Goal: Task Accomplishment & Management: Use online tool/utility

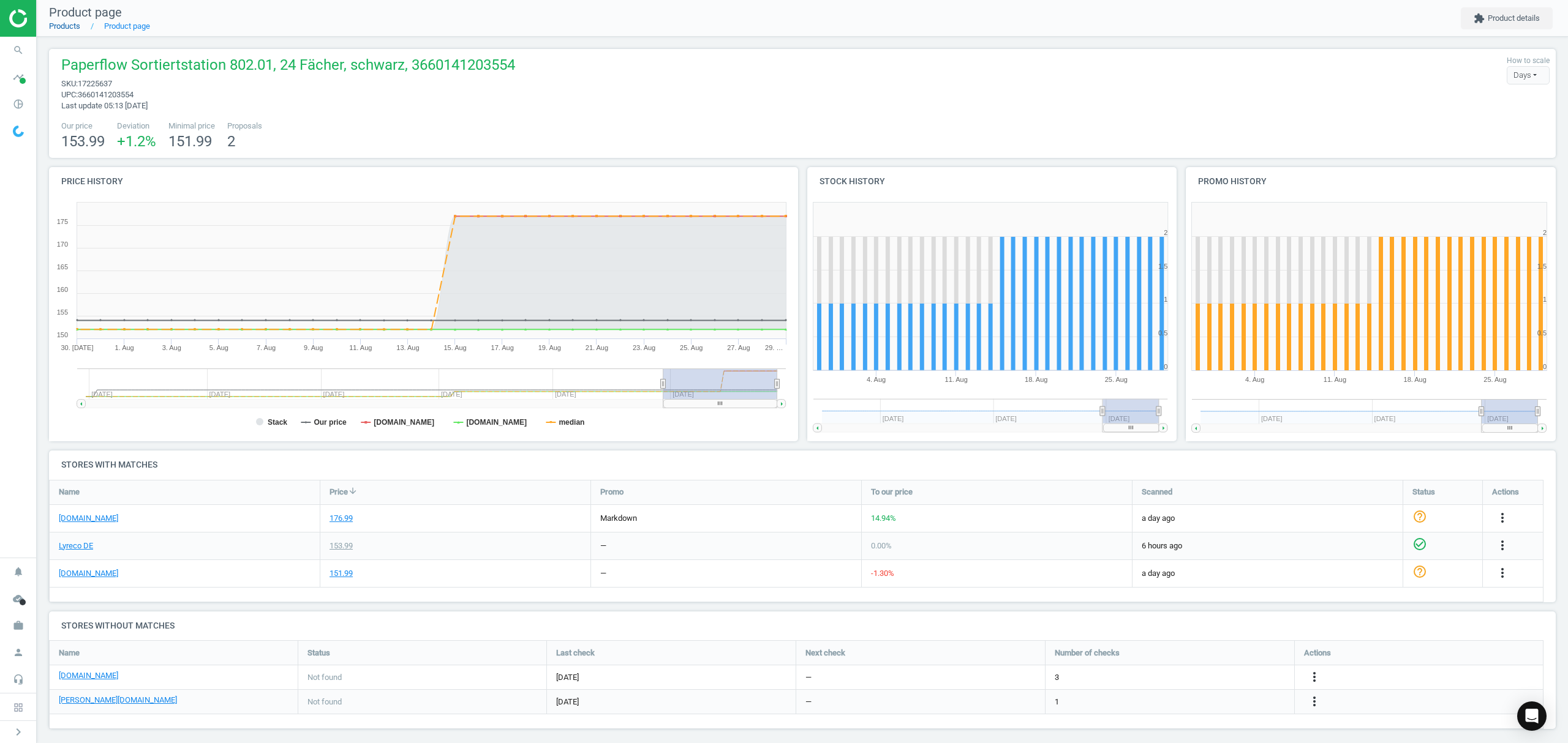
click at [61, 27] on link "Products" at bounding box center [65, 26] width 32 height 10
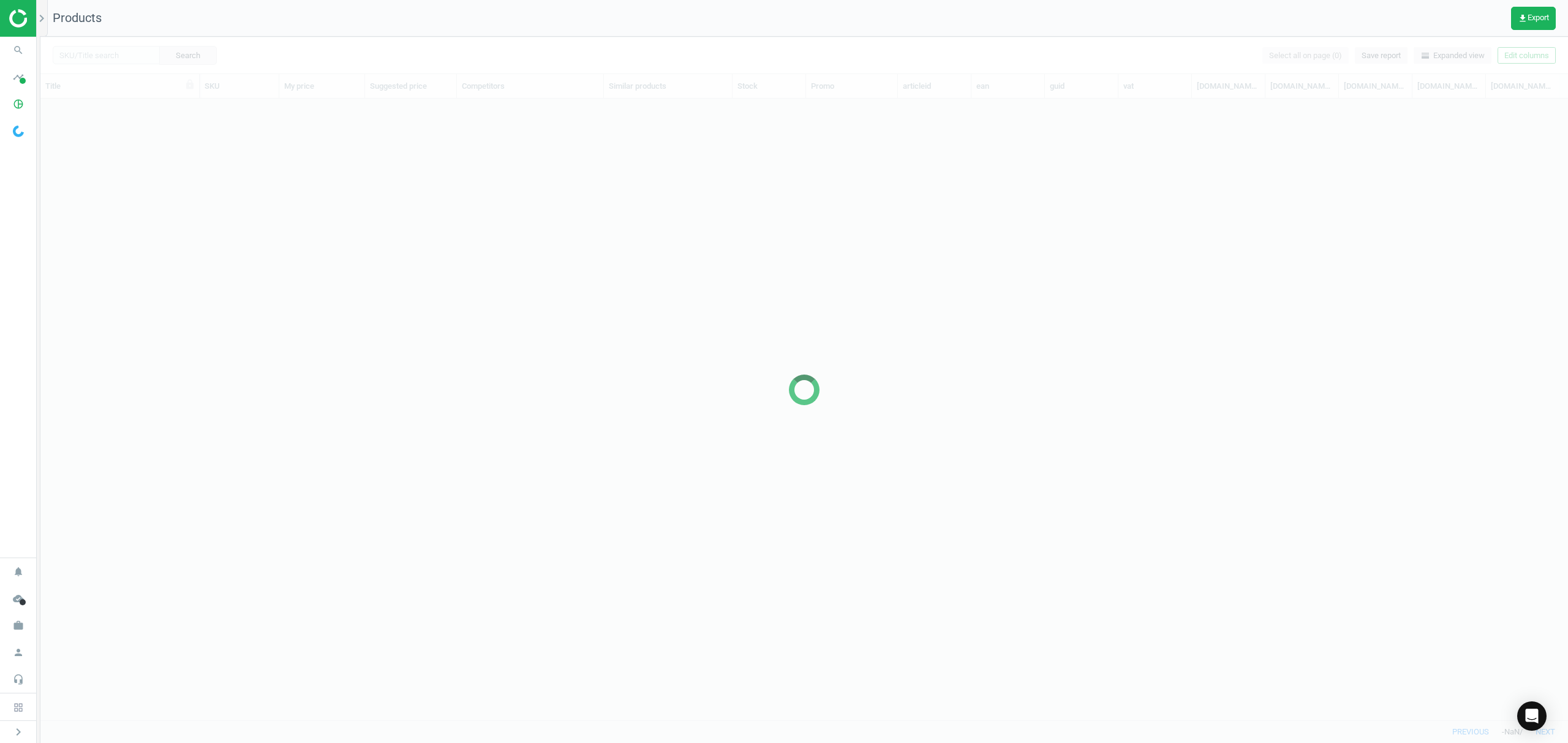
scroll to position [596, 1514]
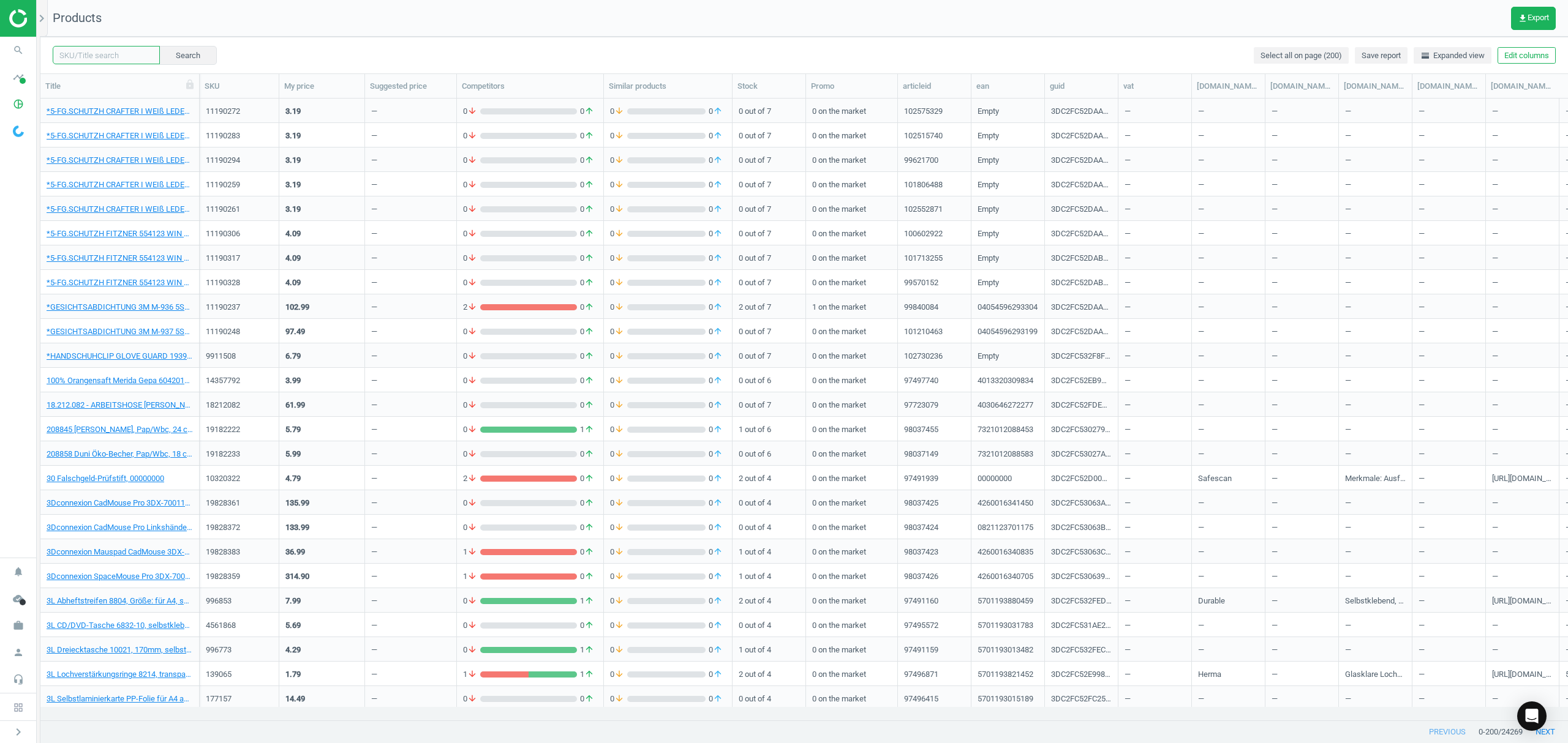
click at [101, 53] on input "text" at bounding box center [106, 55] width 107 height 18
paste input "19828521"
type input "19828521"
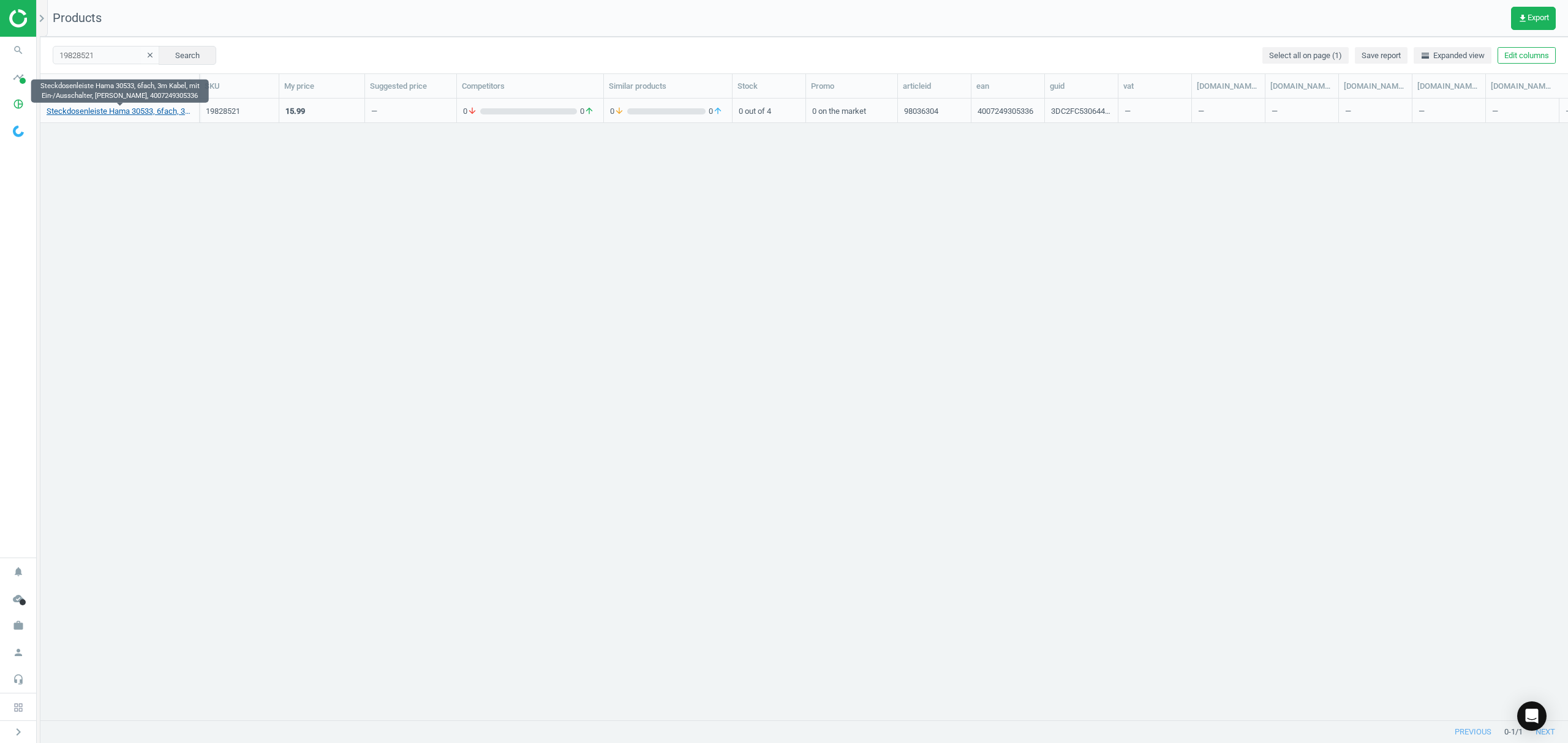
click at [140, 109] on link "Steckdosenleiste Hama 30533, 6fach, 3m Kabel, mit Ein-/Ausschalter, [PERSON_NAM…" at bounding box center [119, 111] width 146 height 11
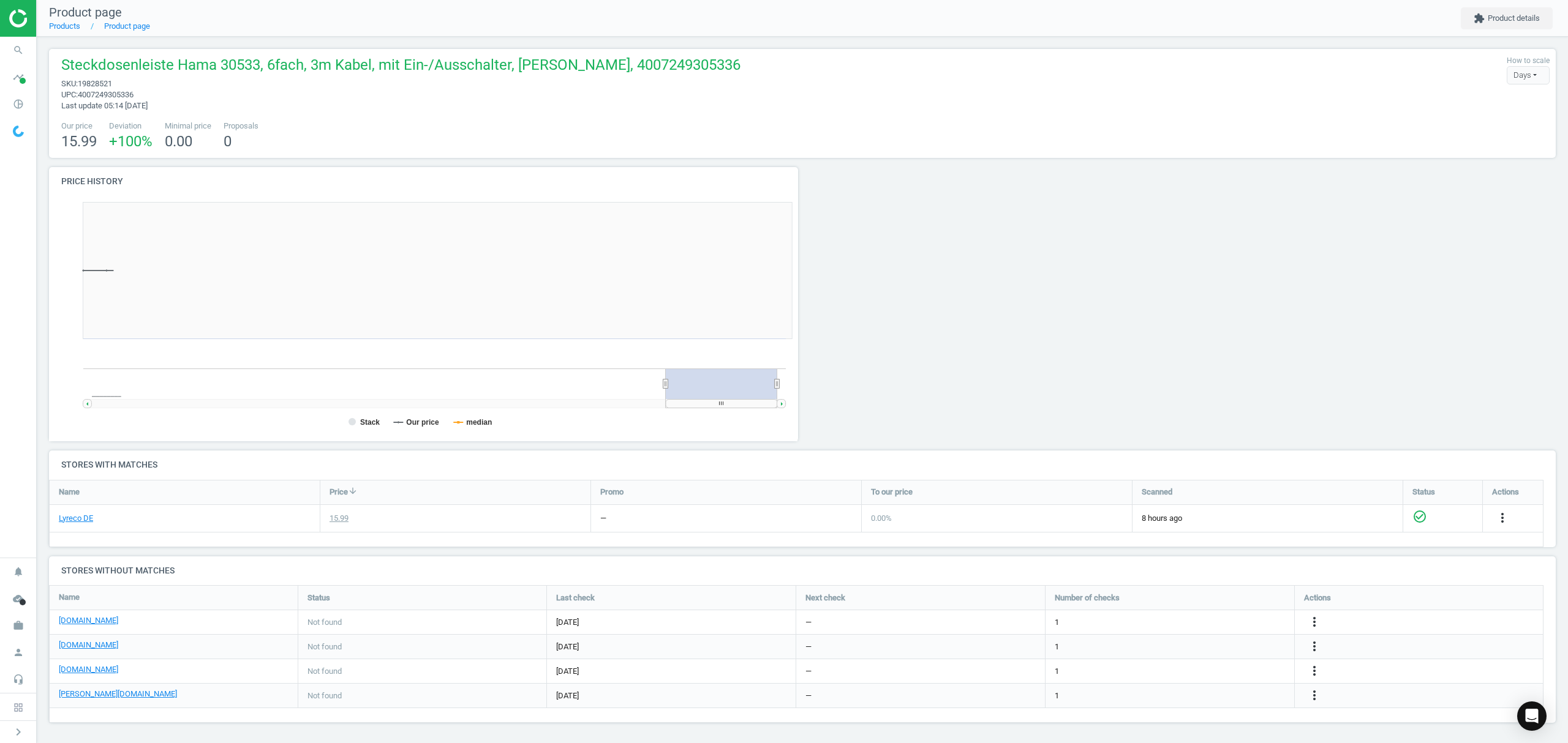
scroll to position [270, 767]
click at [68, 27] on link "Products" at bounding box center [65, 26] width 32 height 10
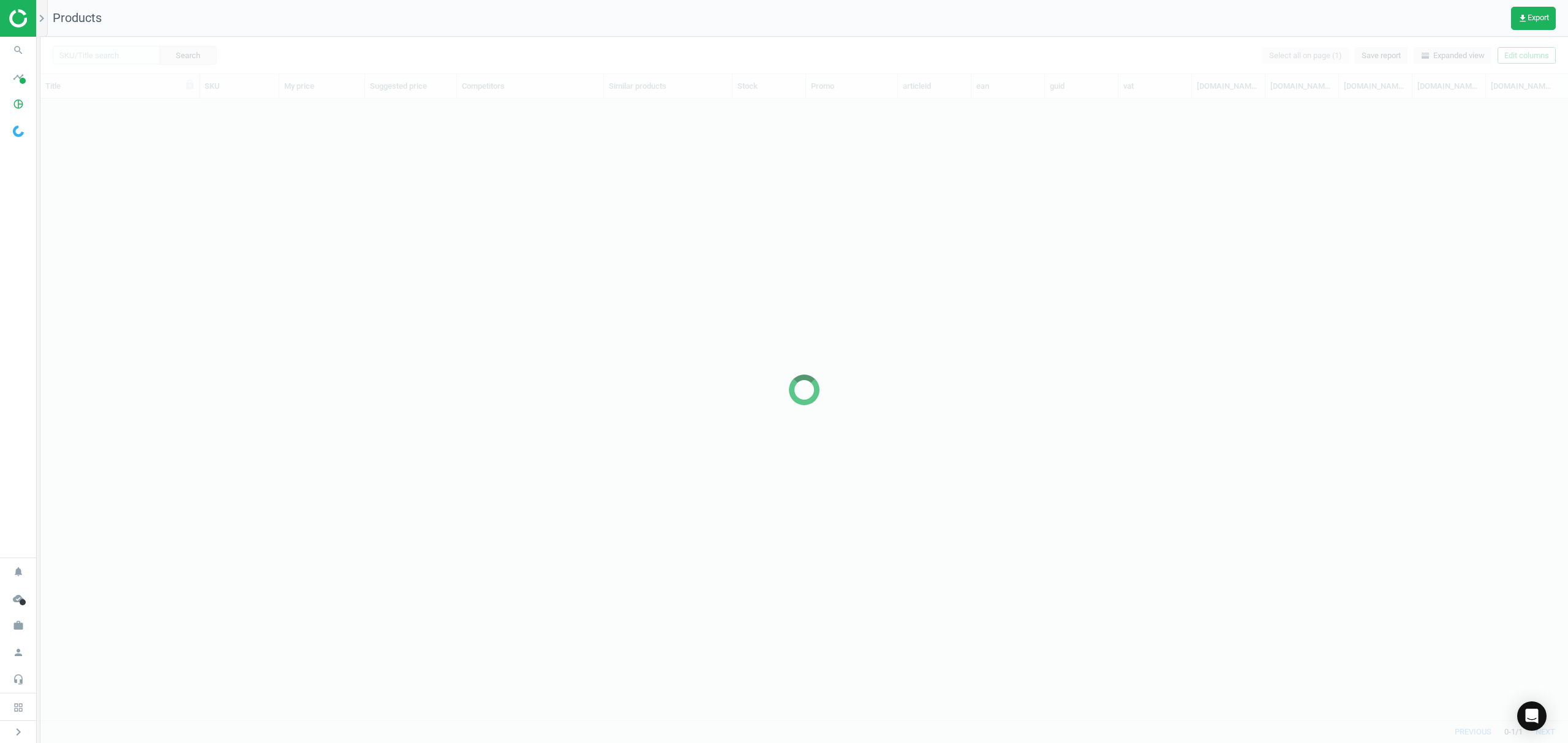
scroll to position [596, 1514]
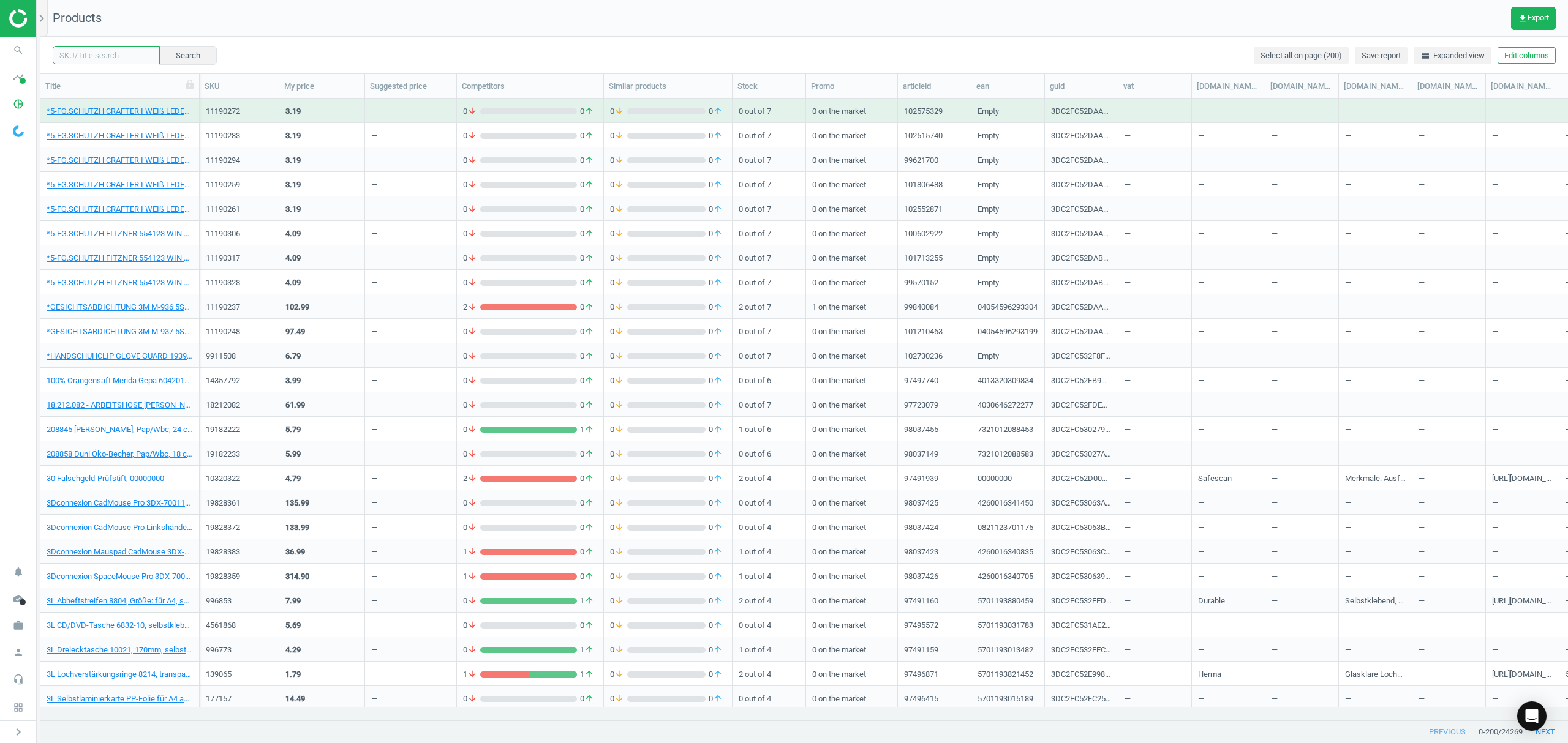
click at [104, 55] on input "text" at bounding box center [106, 55] width 107 height 18
paste input "10206522"
type input "10206522"
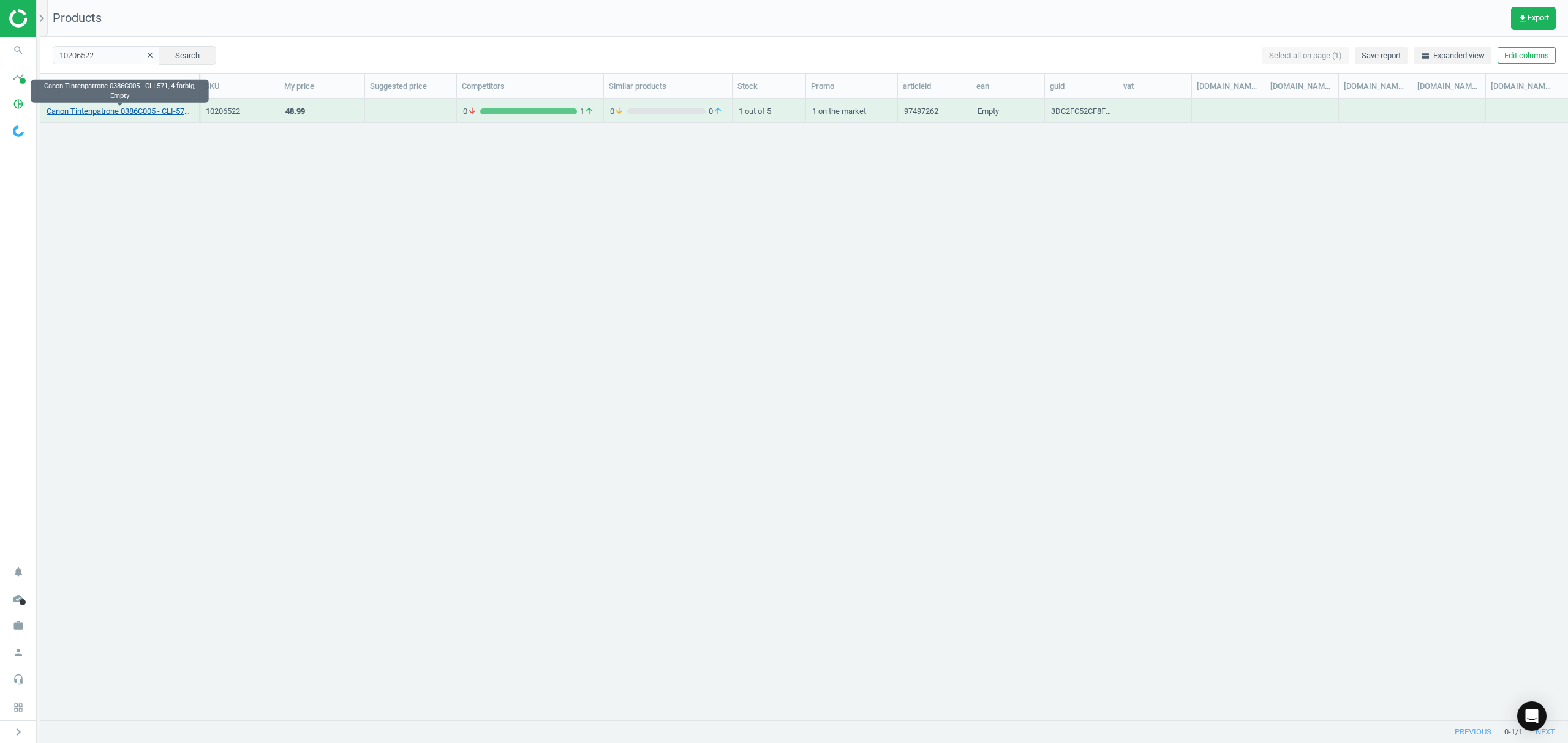
click at [129, 106] on link "Canon Tintenpatrone 0386C005 - CLI-571, 4-farbig, Empty" at bounding box center [119, 111] width 146 height 11
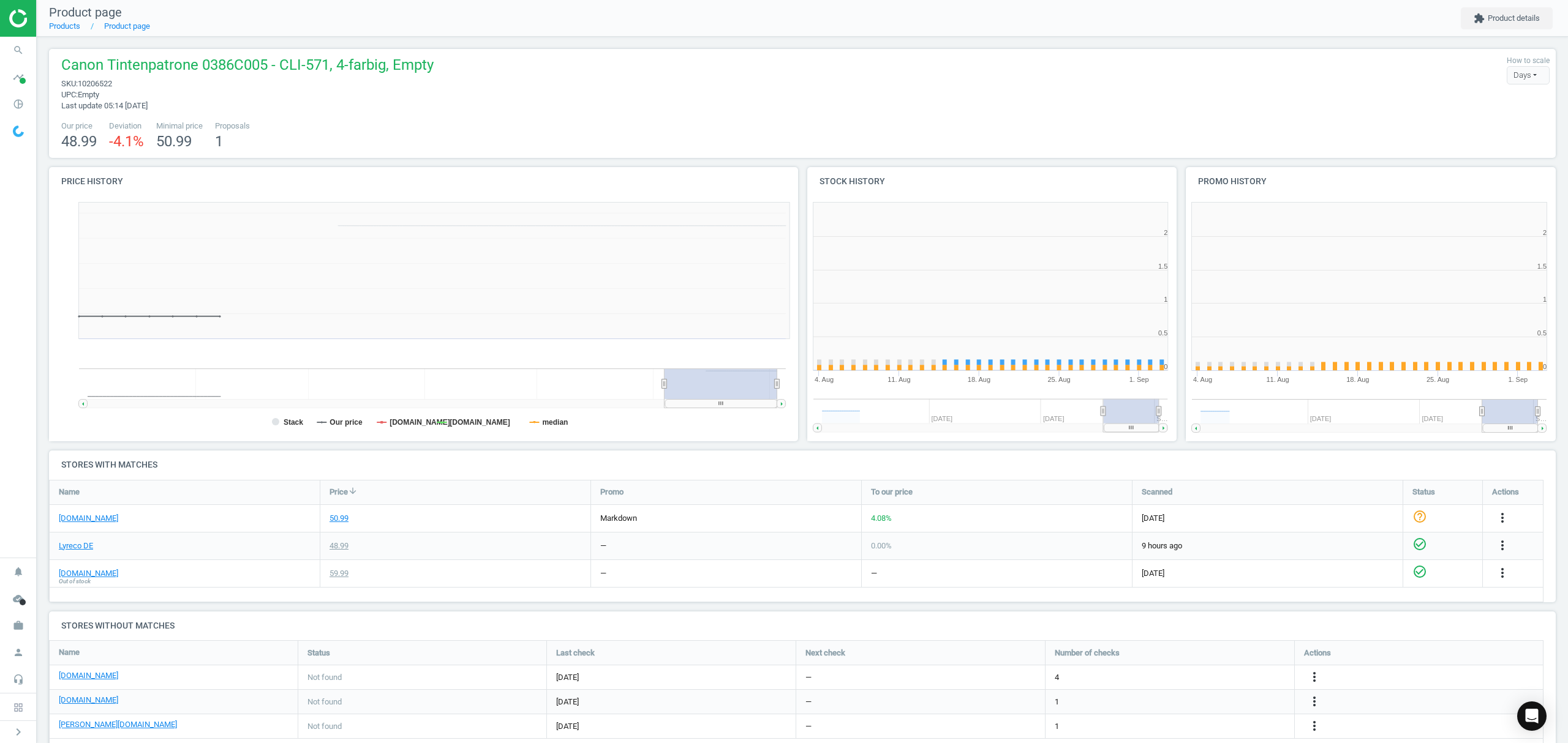
scroll to position [270, 392]
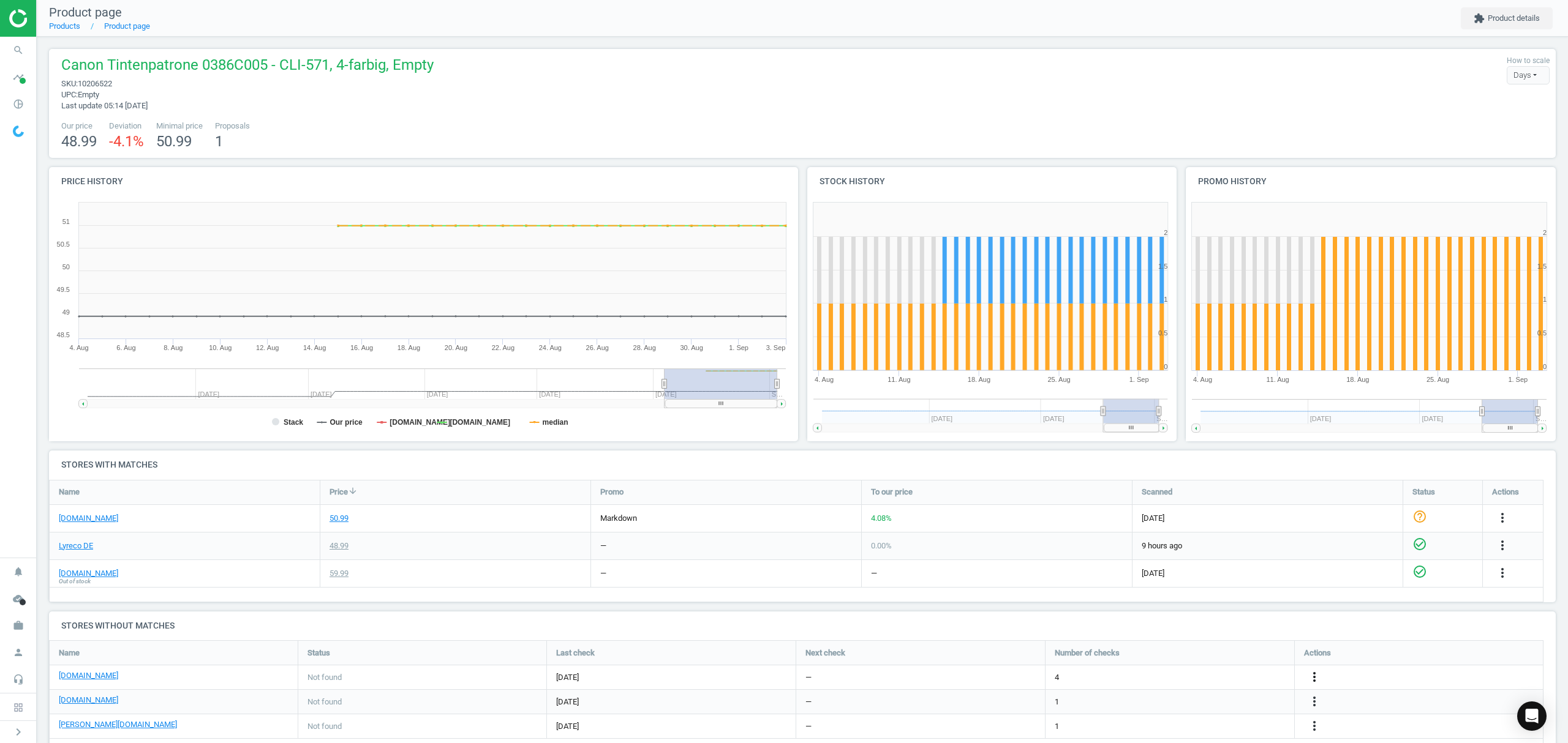
click at [1313, 681] on icon "more_vert" at bounding box center [1314, 677] width 15 height 15
click at [1199, 675] on link "Edit URL/product option" at bounding box center [1218, 678] width 167 height 19
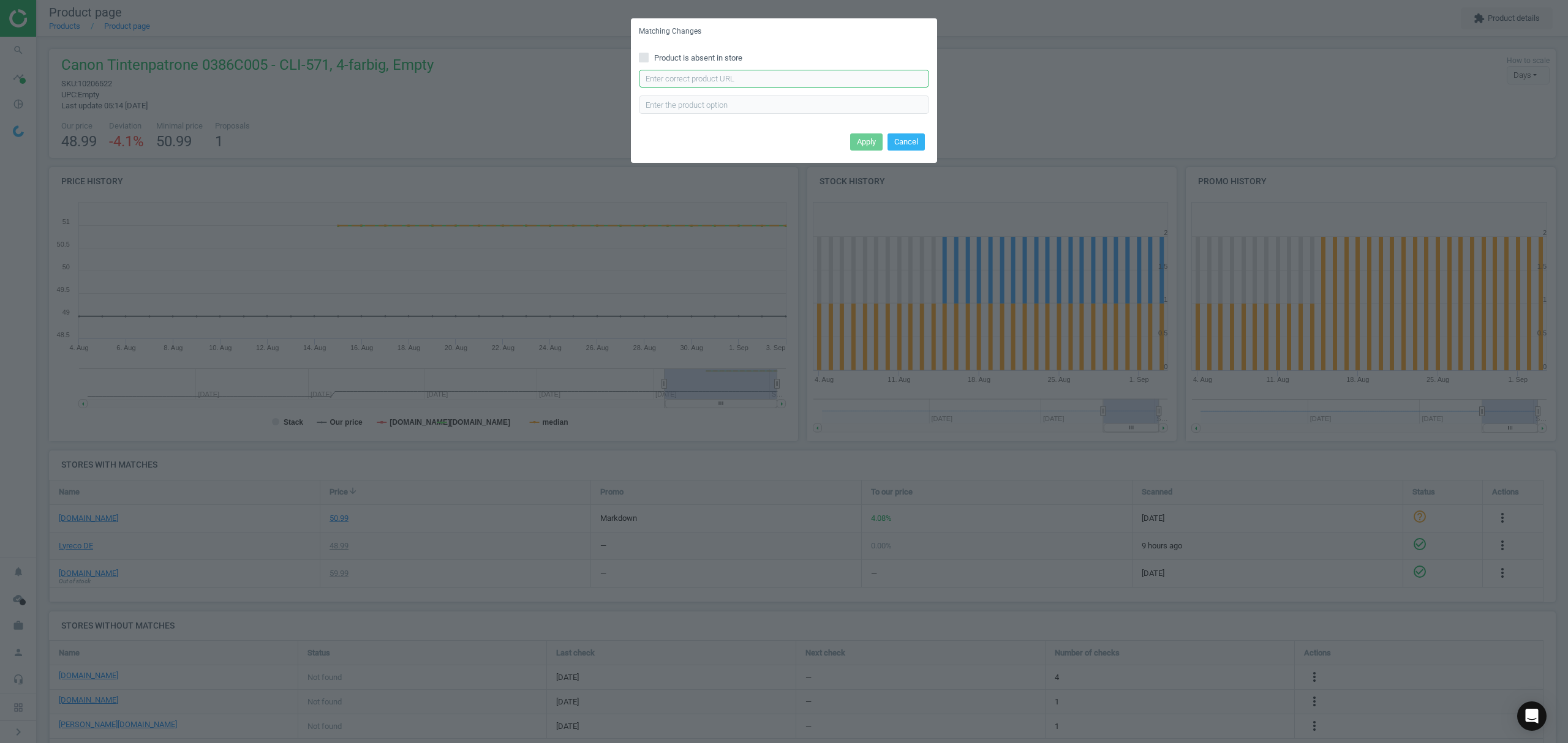
click at [718, 76] on input "text" at bounding box center [784, 79] width 290 height 18
paste input "[URL][DOMAIN_NAME]"
type input "[URL][DOMAIN_NAME]"
click at [870, 142] on button "Apply" at bounding box center [866, 142] width 32 height 17
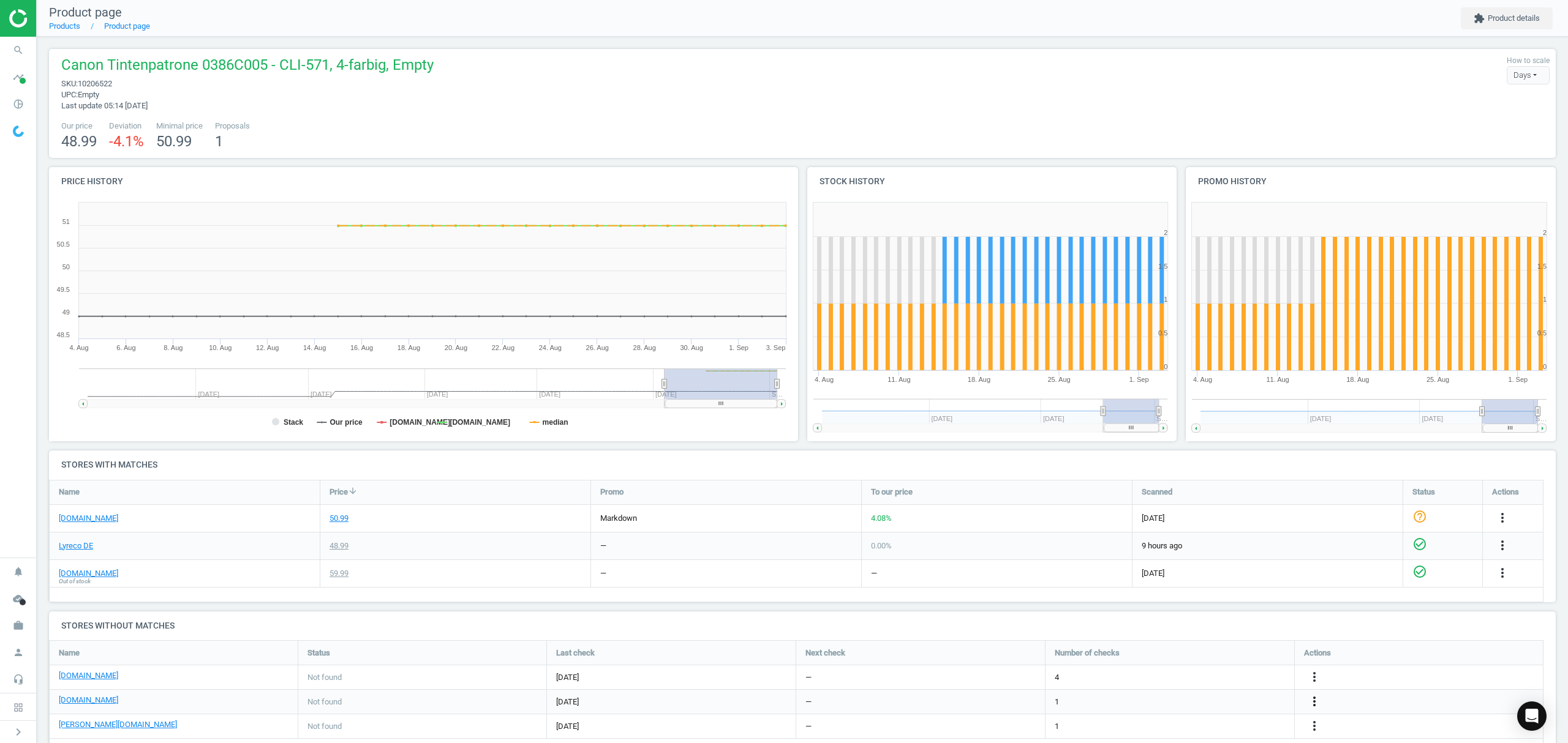
click at [1313, 701] on icon "more_vert" at bounding box center [1314, 702] width 15 height 15
click at [1196, 706] on link "Edit URL/product option" at bounding box center [1218, 703] width 167 height 19
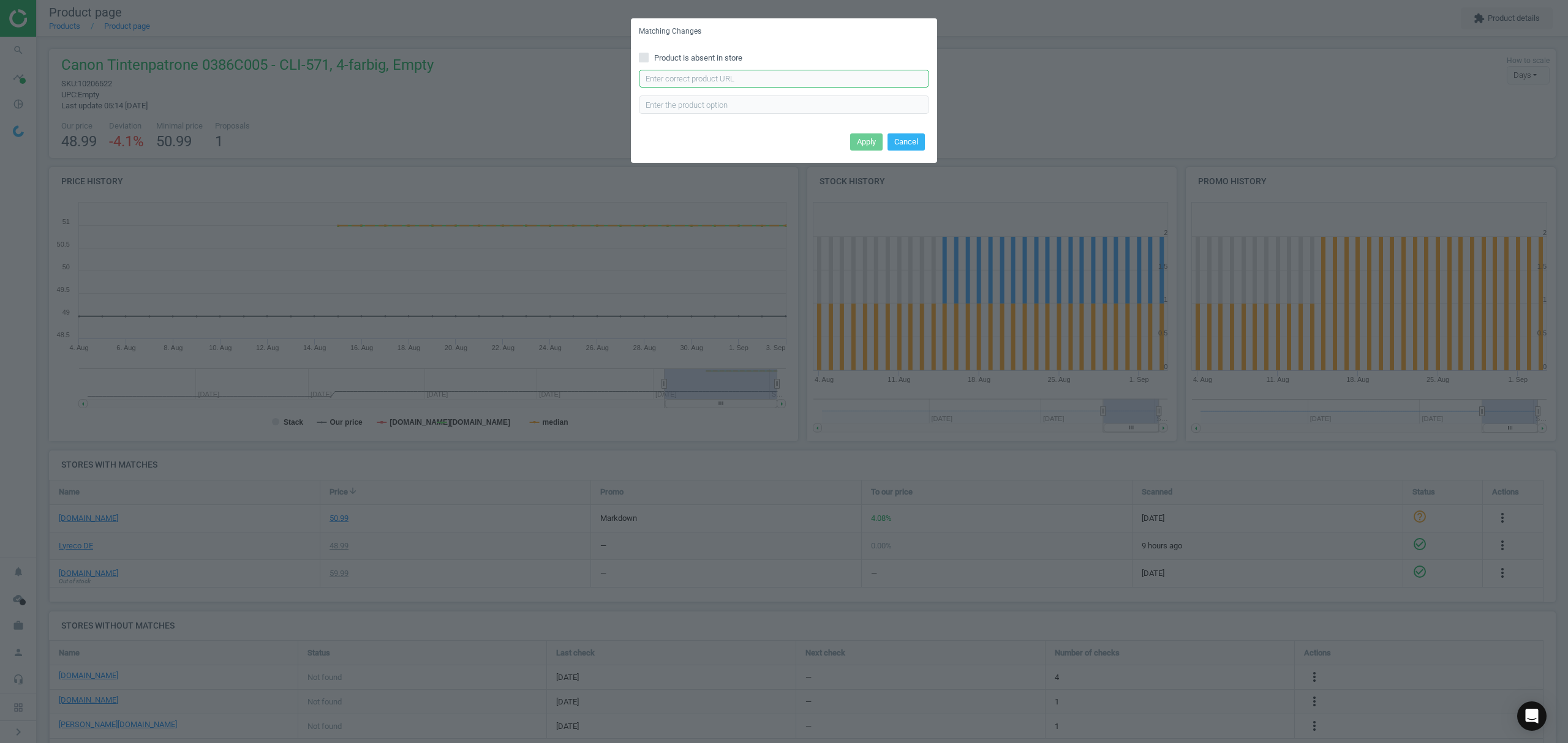
click at [752, 79] on input "text" at bounding box center [784, 79] width 290 height 18
paste input "[URL][DOMAIN_NAME]"
type input "[URL][DOMAIN_NAME]"
click at [855, 138] on button "Apply" at bounding box center [866, 142] width 32 height 17
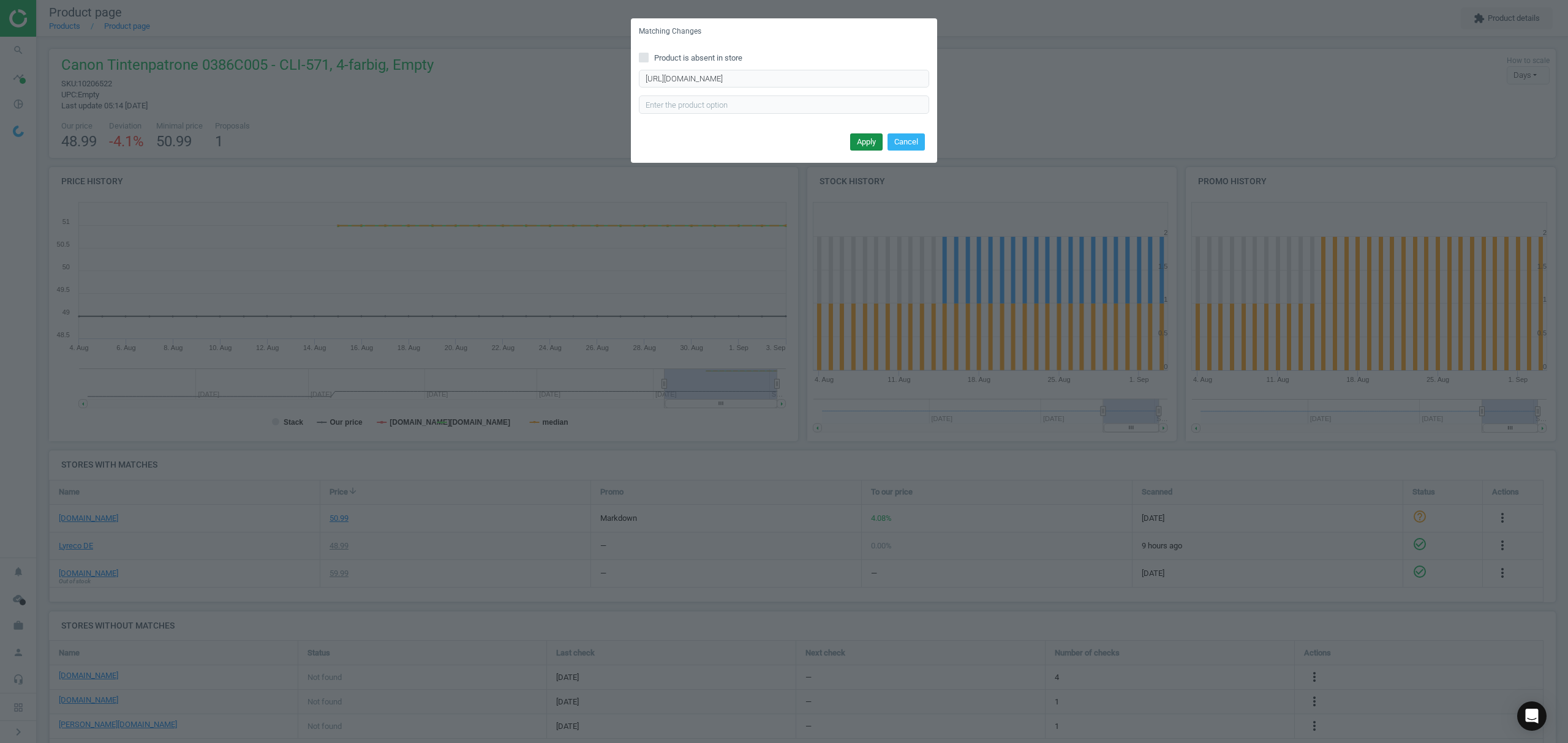
scroll to position [0, 0]
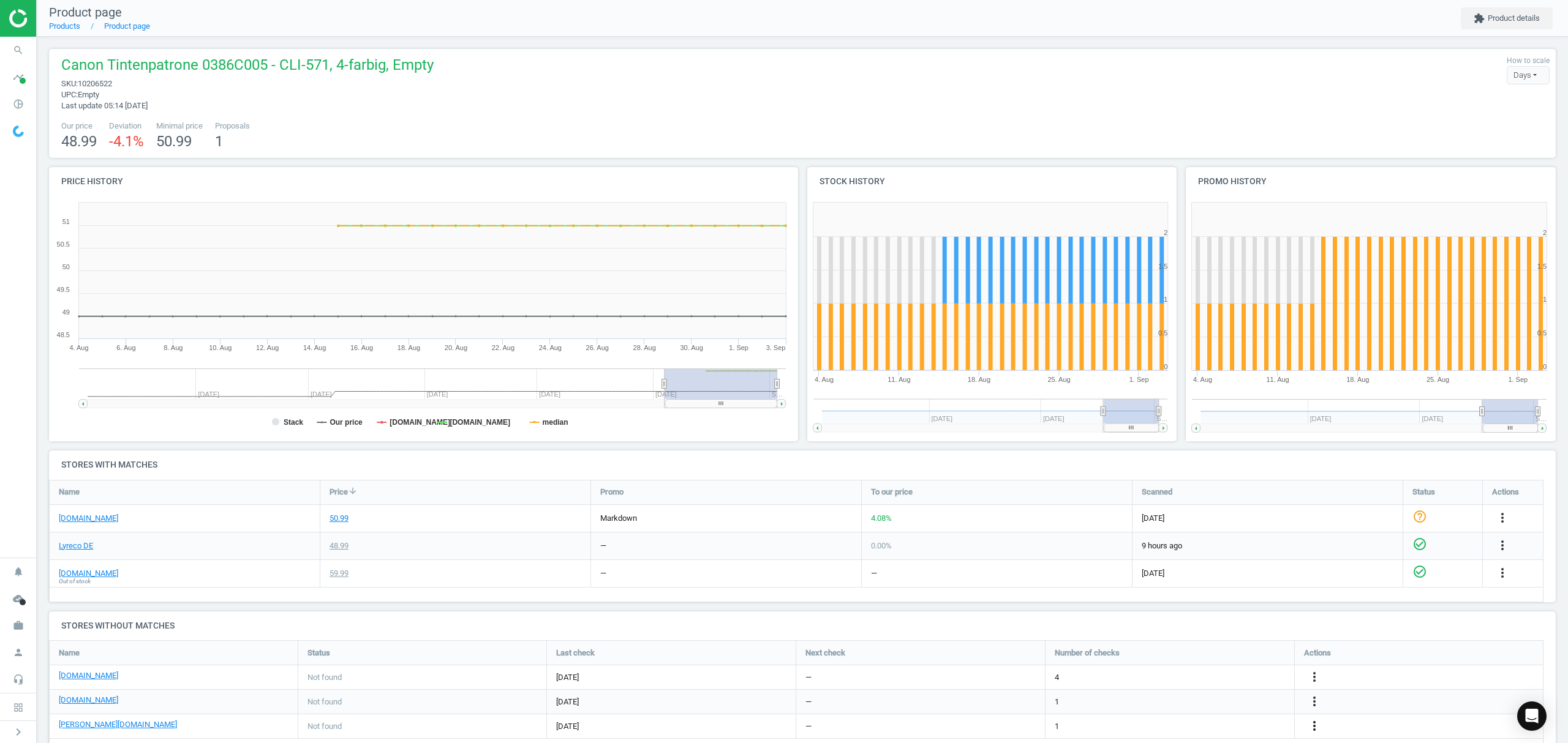
click at [1318, 720] on icon "more_vert" at bounding box center [1314, 726] width 15 height 15
click at [1213, 713] on link "Edit URL/product option" at bounding box center [1218, 714] width 167 height 19
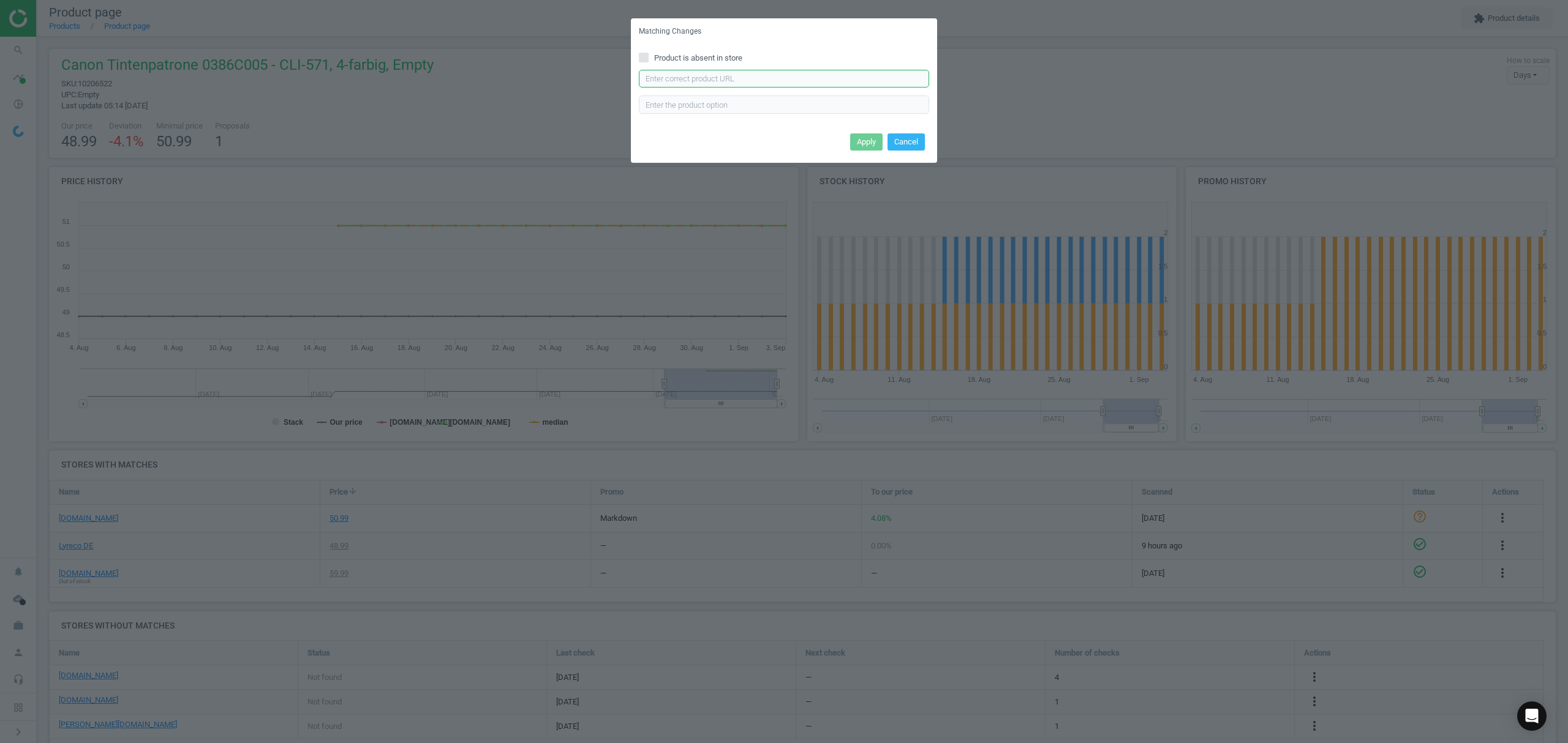
click at [774, 79] on input "text" at bounding box center [784, 79] width 290 height 18
paste input "[URL][DOMAIN_NAME][PERSON_NAME]"
type input "[URL][DOMAIN_NAME][PERSON_NAME]"
click at [864, 143] on button "Apply" at bounding box center [866, 142] width 32 height 17
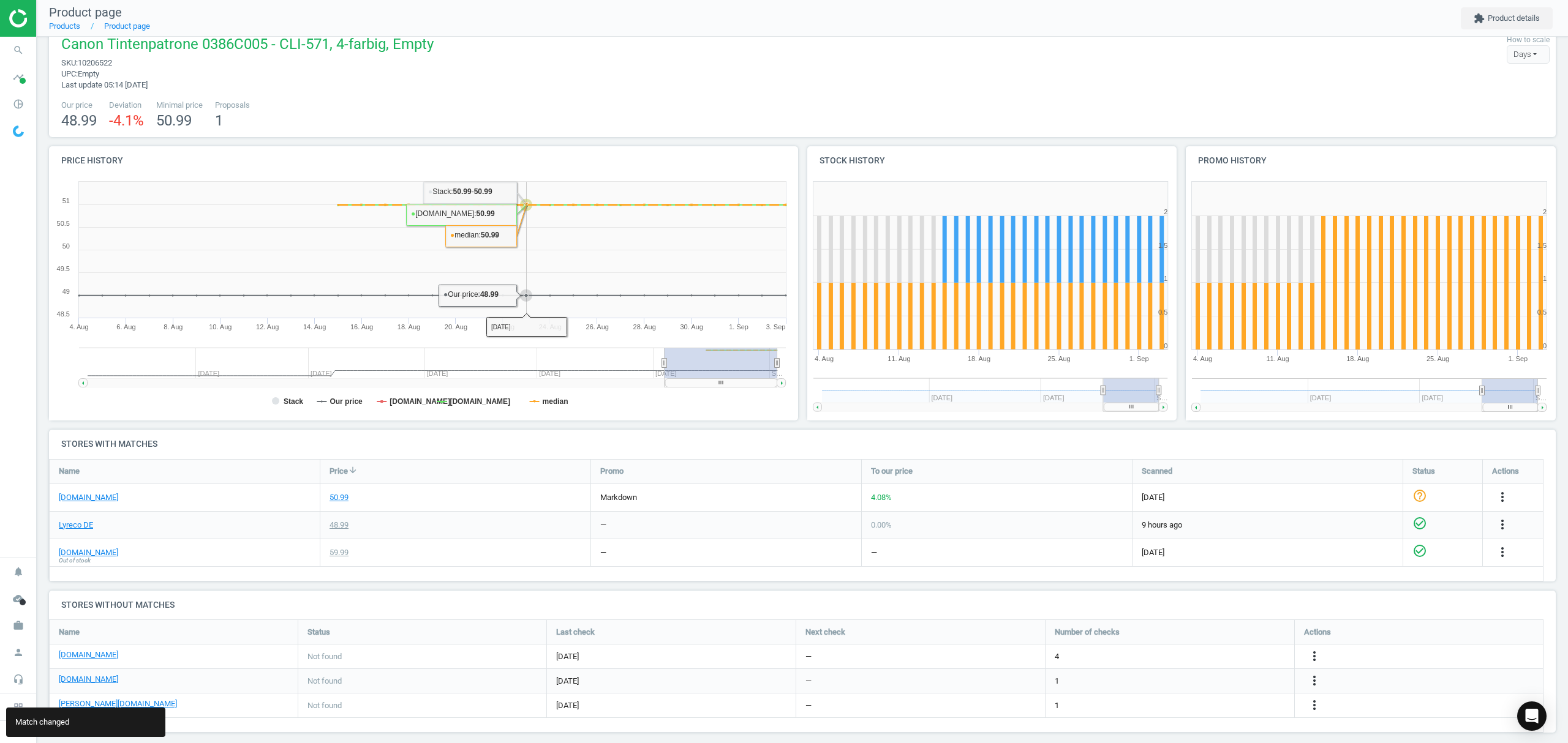
scroll to position [32, 0]
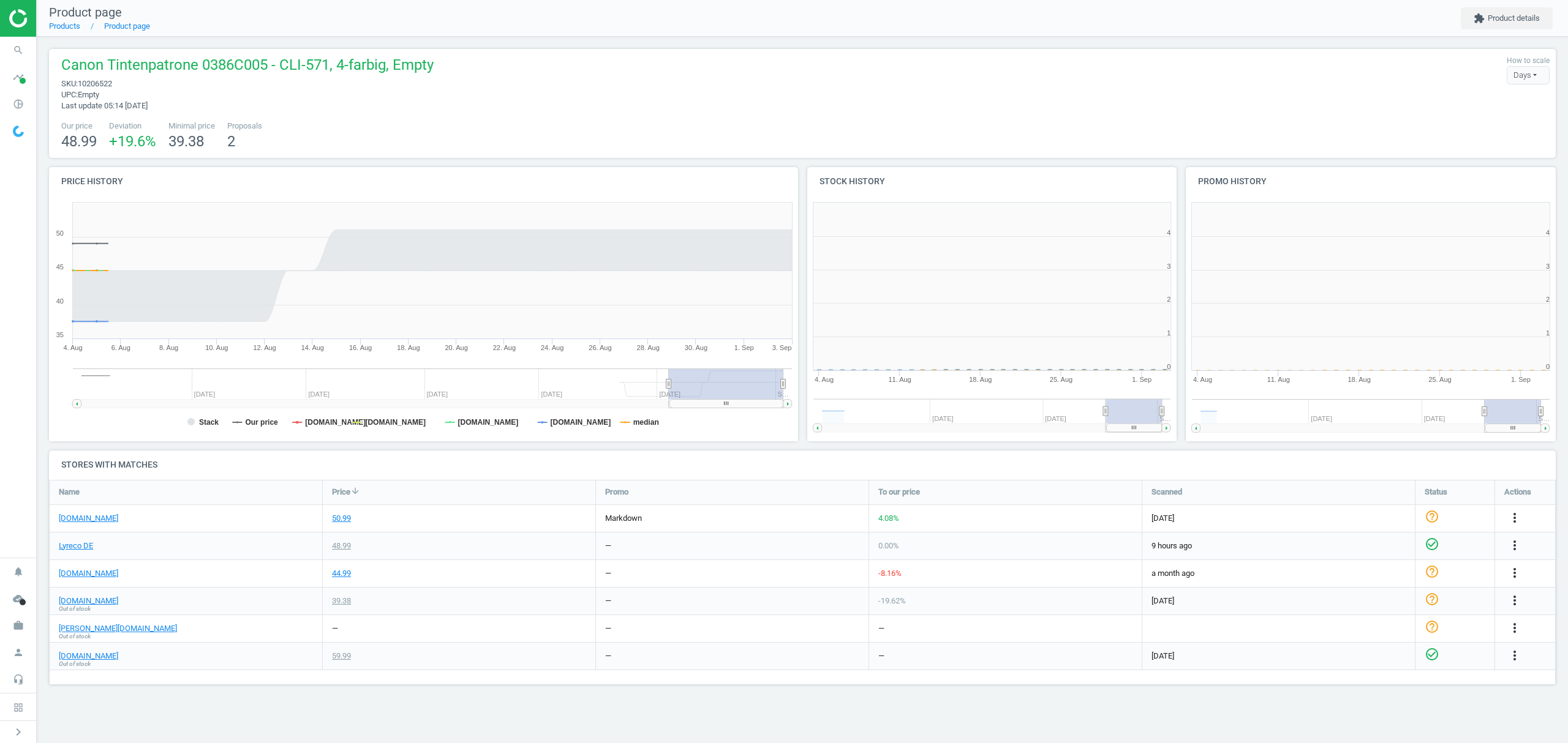
scroll to position [270, 394]
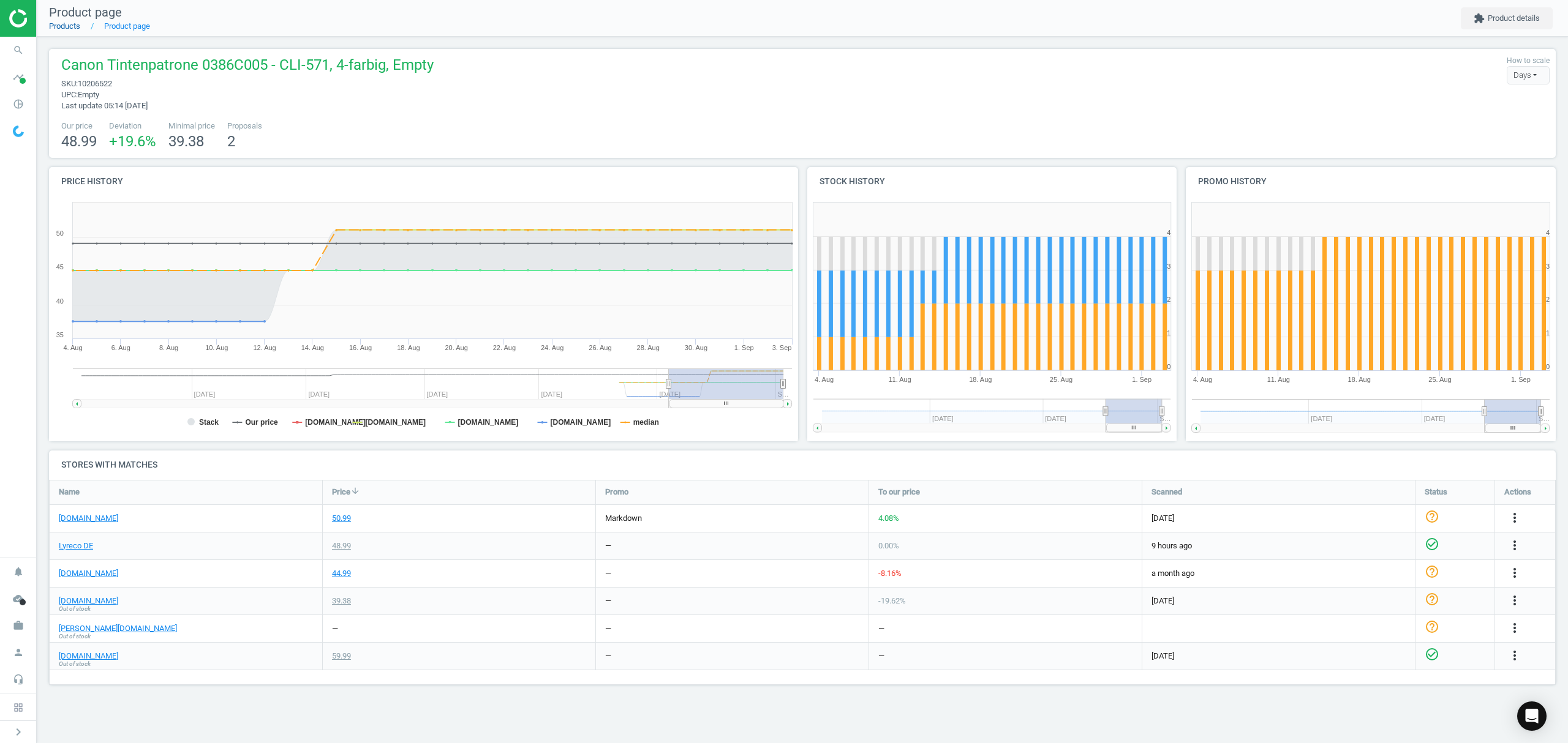
click at [52, 29] on link "Products" at bounding box center [65, 26] width 32 height 10
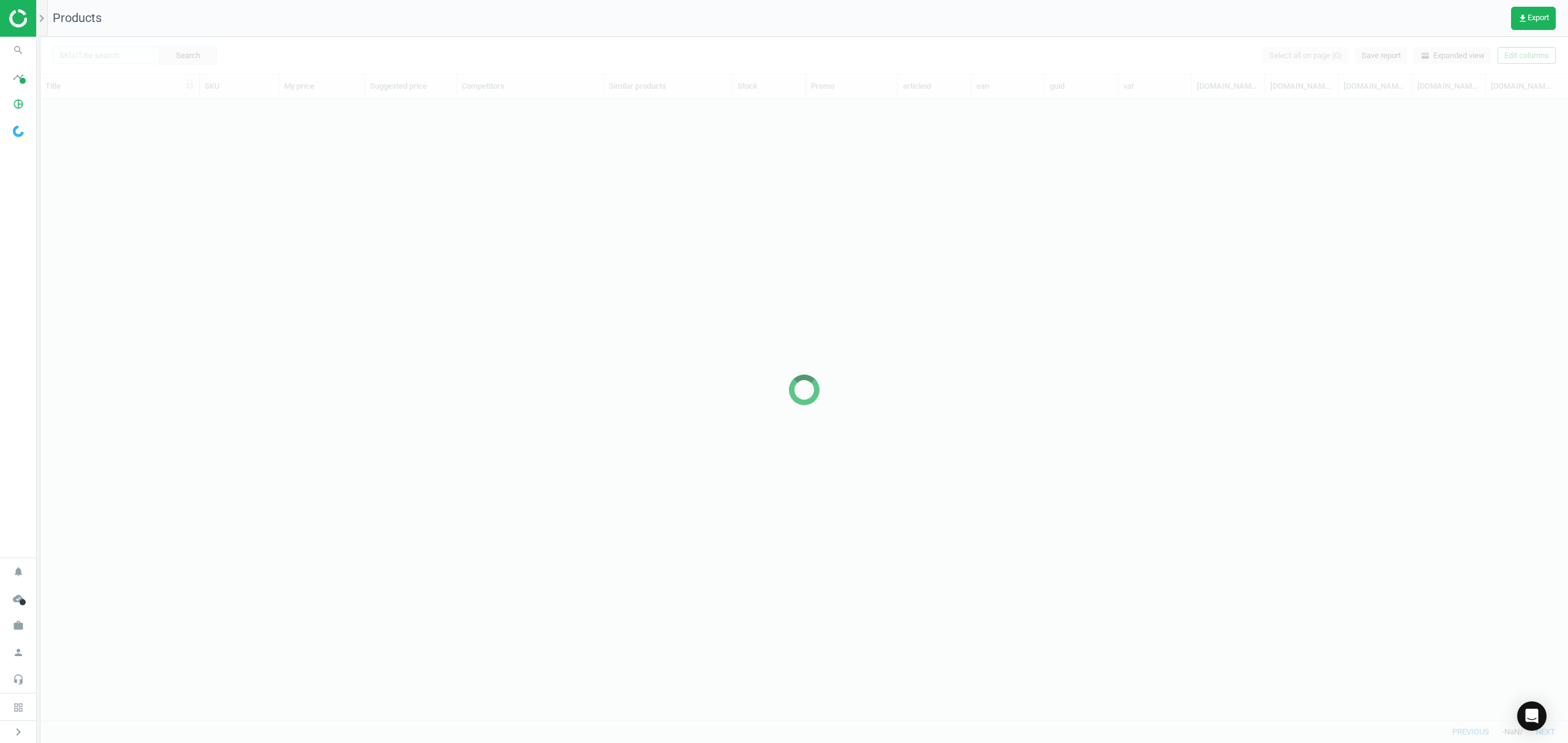
scroll to position [596, 1514]
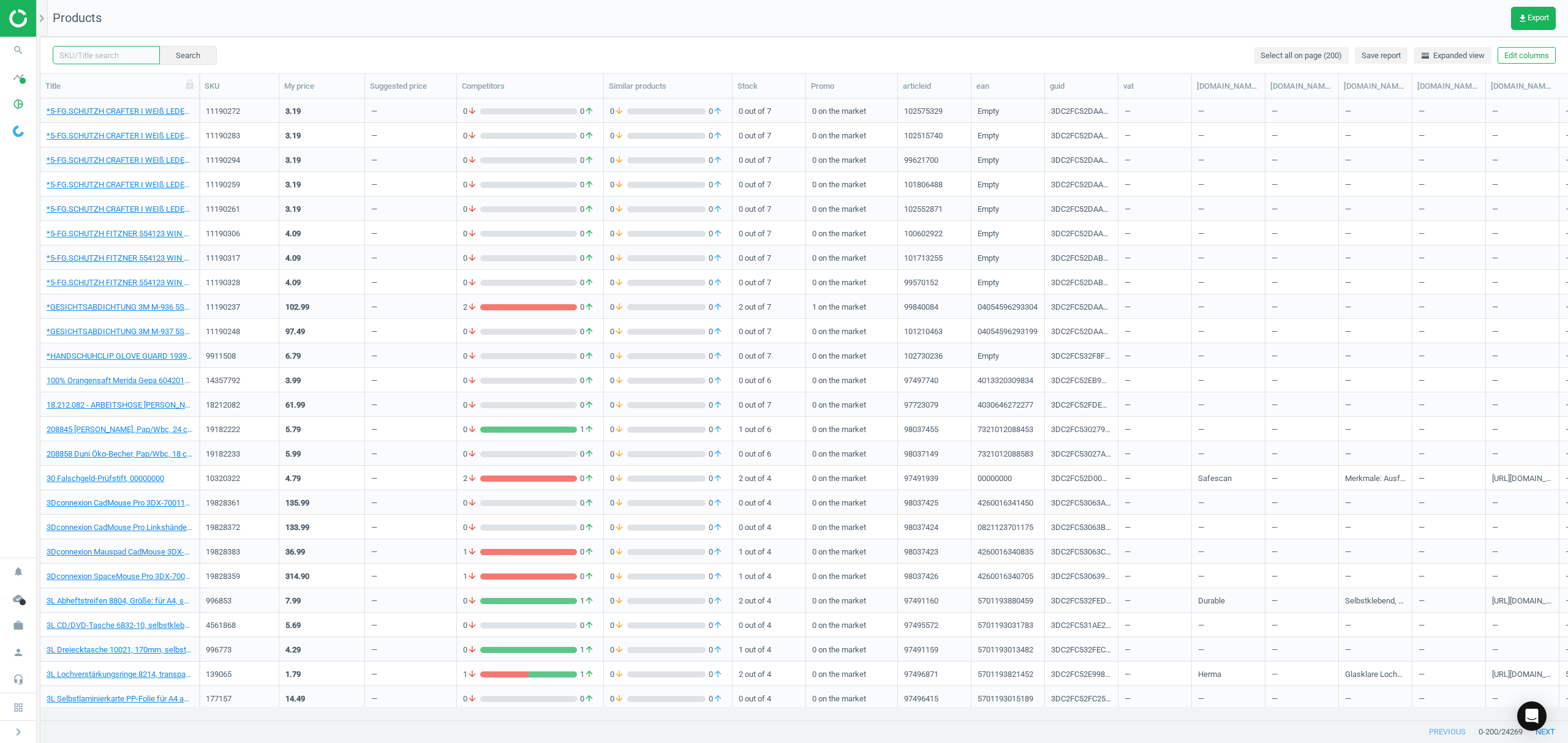
click at [126, 55] on input "text" at bounding box center [106, 55] width 107 height 18
paste input "9397614"
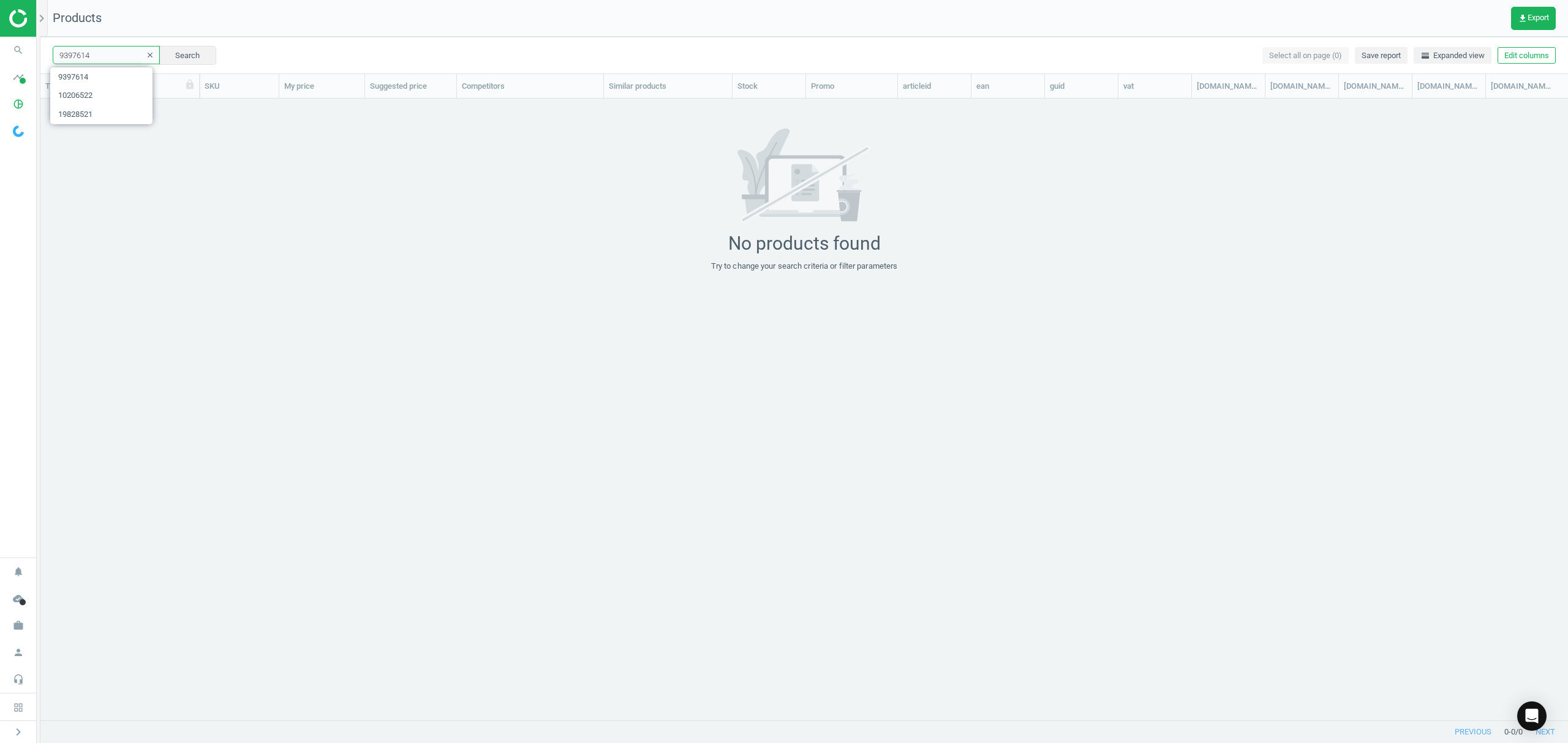
click at [0, 27] on section "search Search timeline Data delivery Overview Matches dashboard Matches Rematch…" at bounding box center [784, 372] width 1568 height 743
paste input "6587529"
type input "6587529"
